Goal: Transaction & Acquisition: Purchase product/service

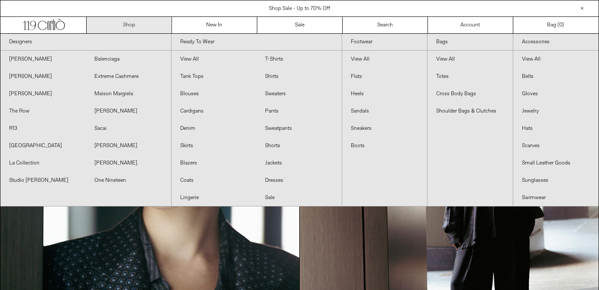
click at [128, 26] on link "Shop" at bounding box center [129, 25] width 85 height 16
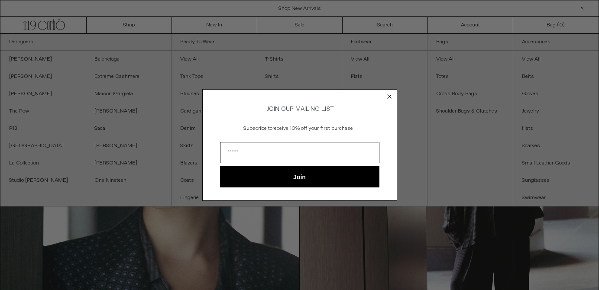
click at [389, 95] on icon "Close dialog" at bounding box center [388, 96] width 3 height 3
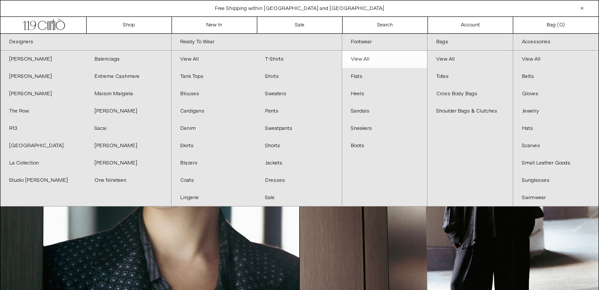
click at [363, 57] on link "View All" at bounding box center [384, 59] width 85 height 17
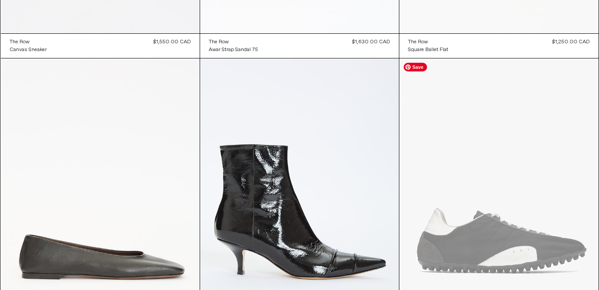
scroll to position [2403, 0]
